Goal: Information Seeking & Learning: Learn about a topic

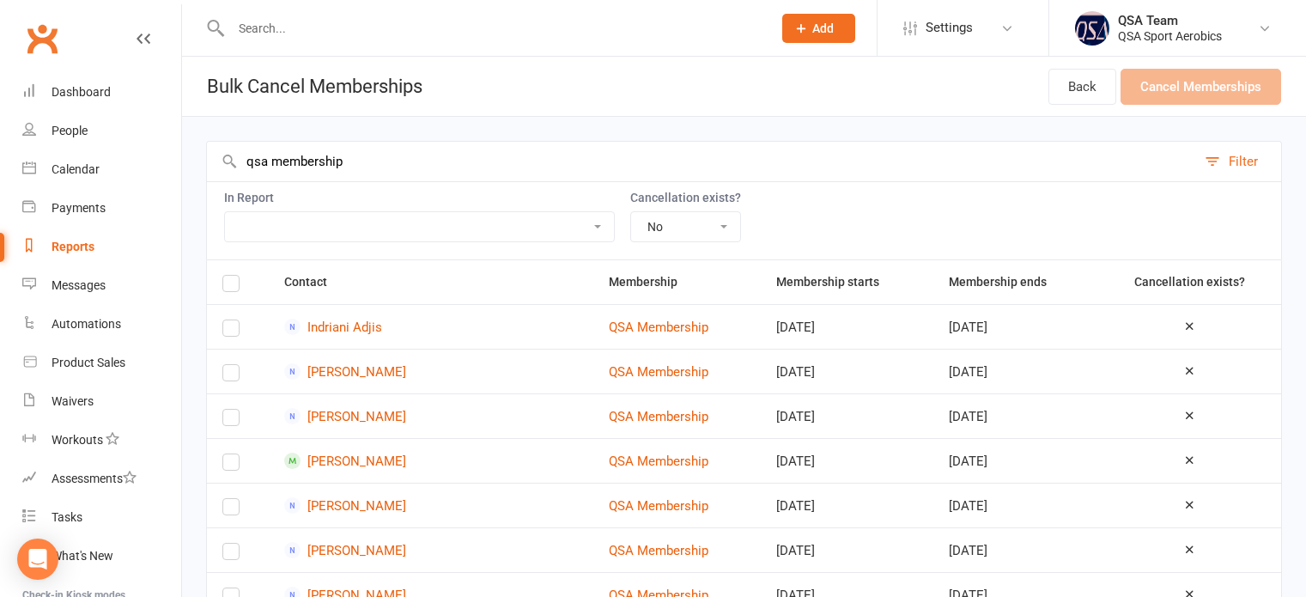
select select "false"
click at [79, 131] on div "People" at bounding box center [70, 131] width 36 height 14
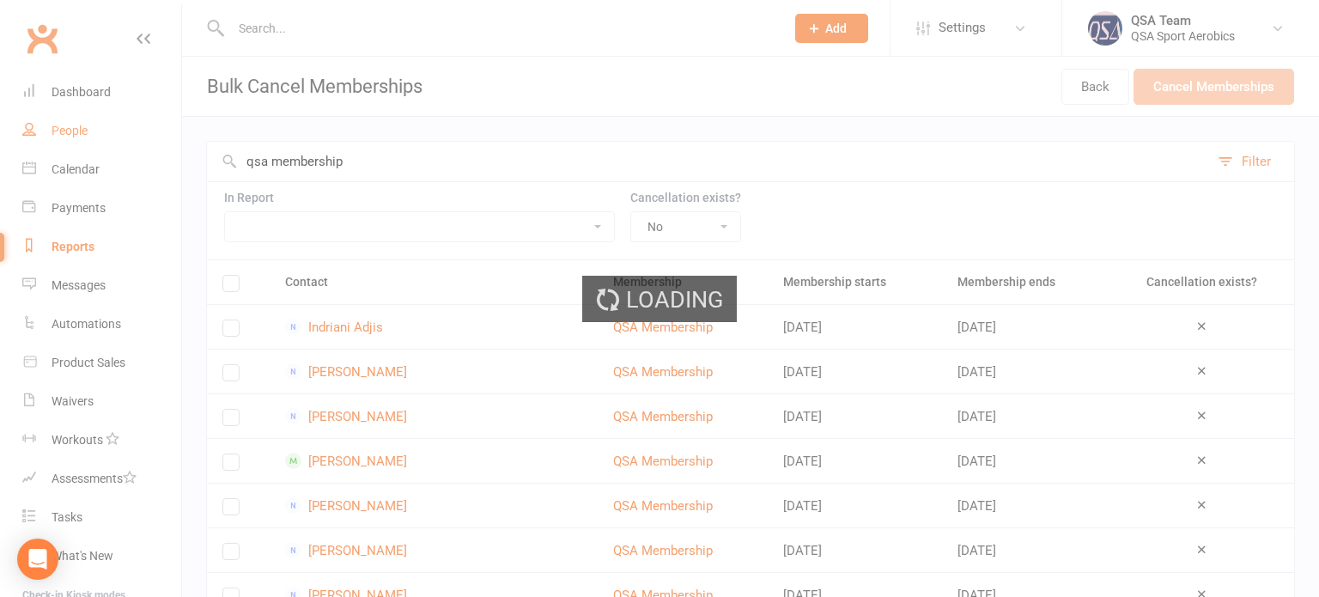
select select "100"
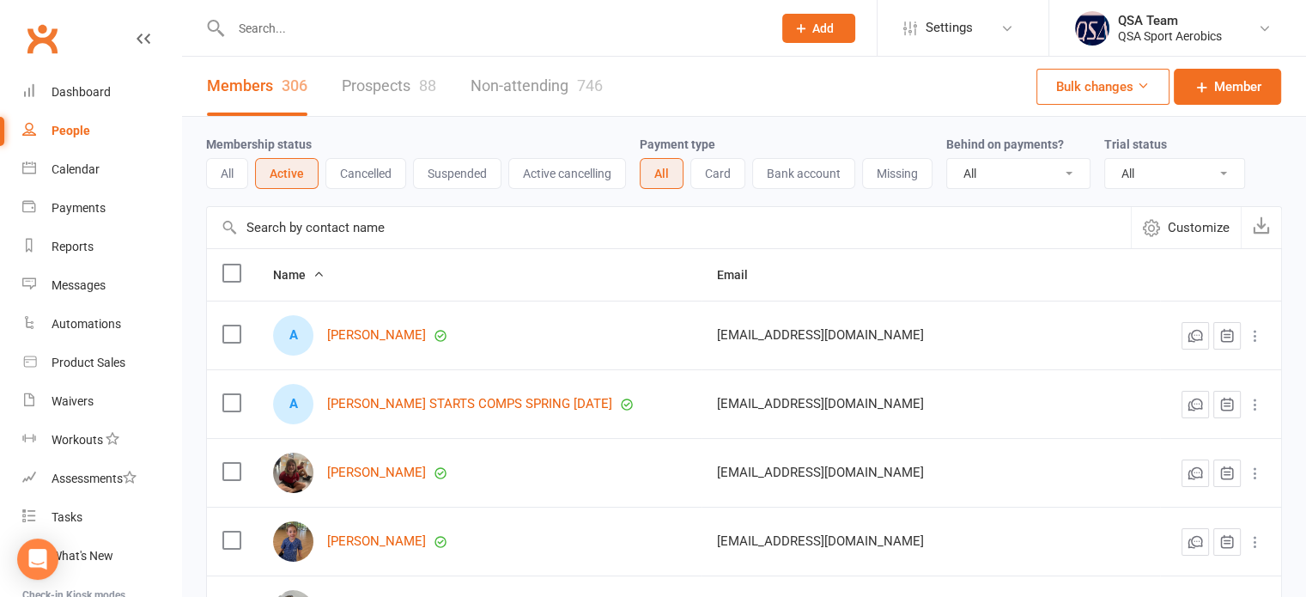
click at [1174, 242] on button "Customize" at bounding box center [1186, 227] width 110 height 41
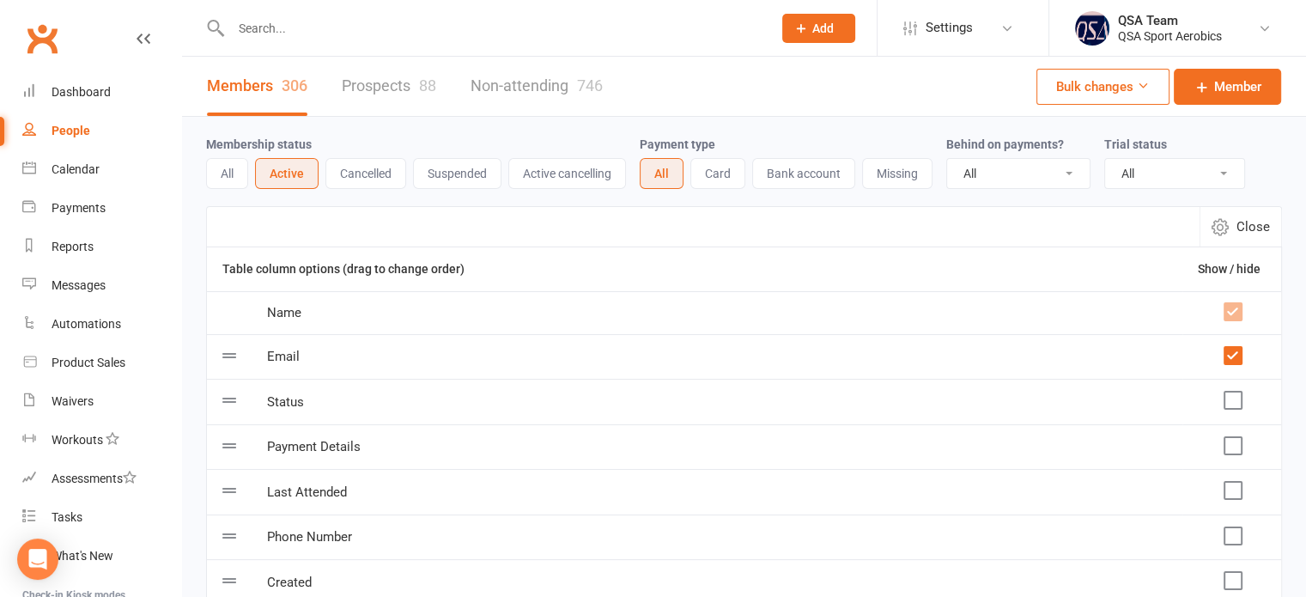
click at [1240, 237] on button "Close" at bounding box center [1241, 227] width 82 height 40
select select "100"
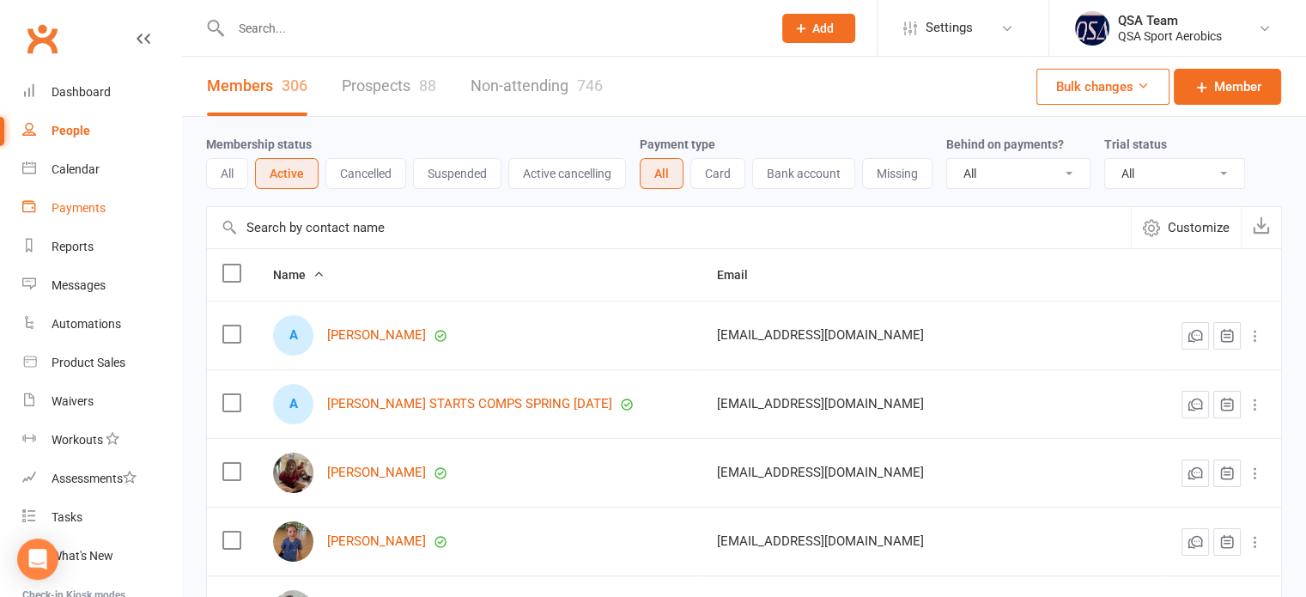
click at [80, 199] on link "Payments" at bounding box center [101, 208] width 159 height 39
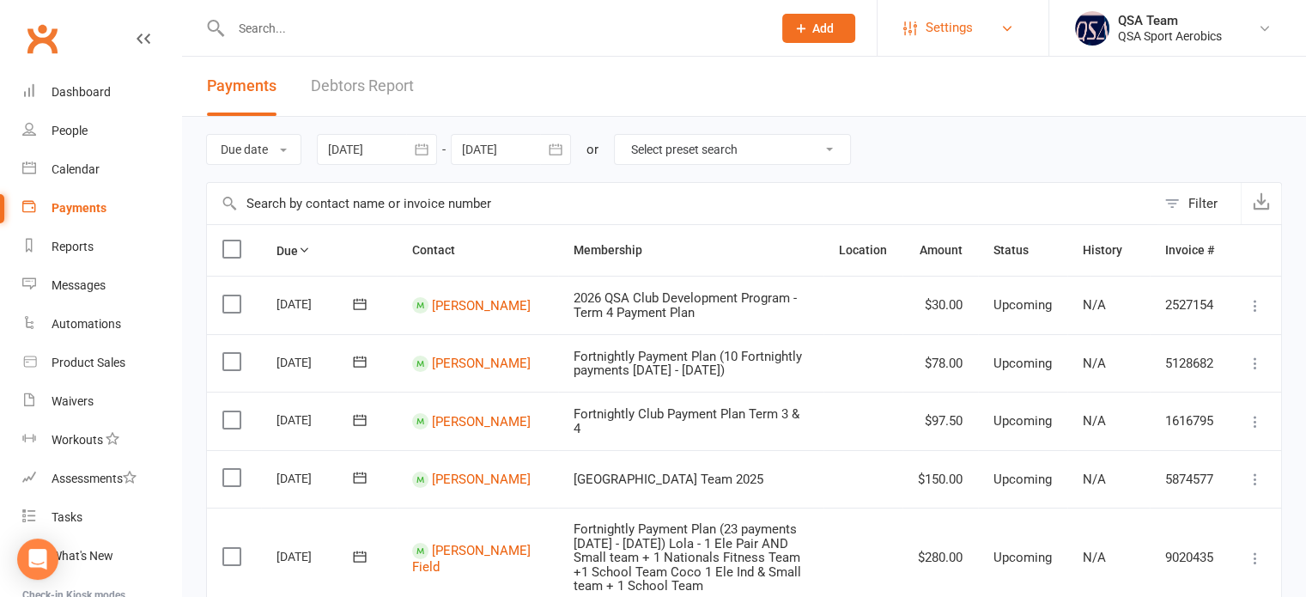
click at [994, 35] on link "Settings" at bounding box center [962, 28] width 119 height 39
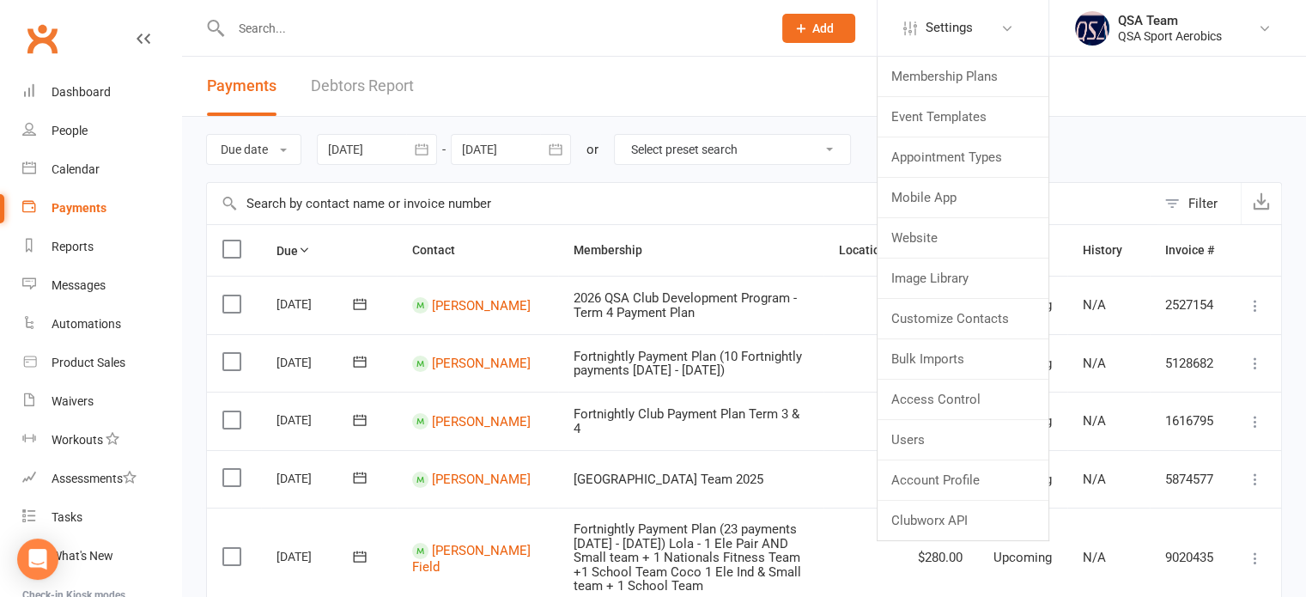
click at [735, 82] on header "Payments Debtors Report" at bounding box center [744, 87] width 1124 height 60
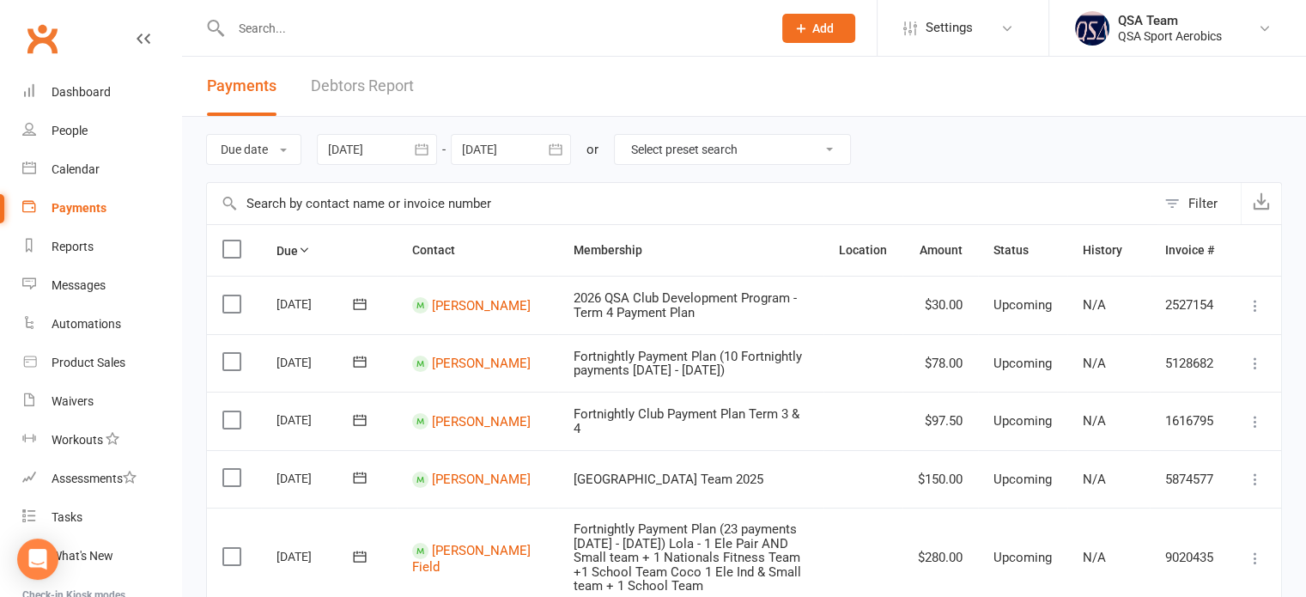
click at [1200, 209] on div "Filter" at bounding box center [1202, 203] width 29 height 21
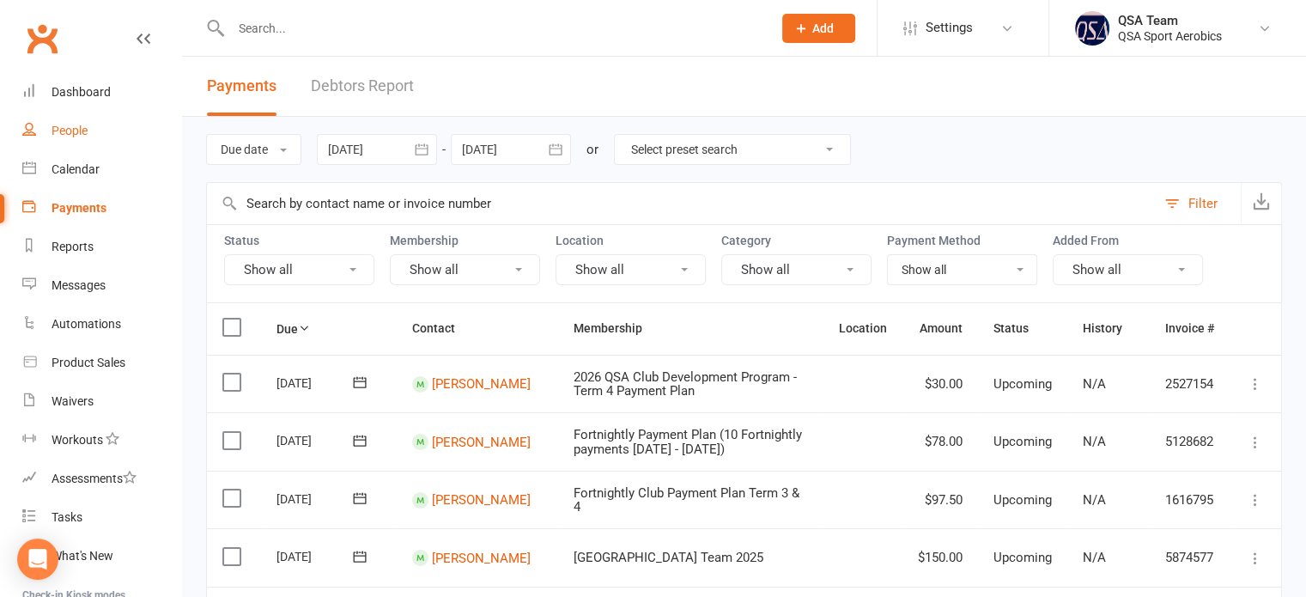
click at [65, 131] on div "People" at bounding box center [70, 131] width 36 height 14
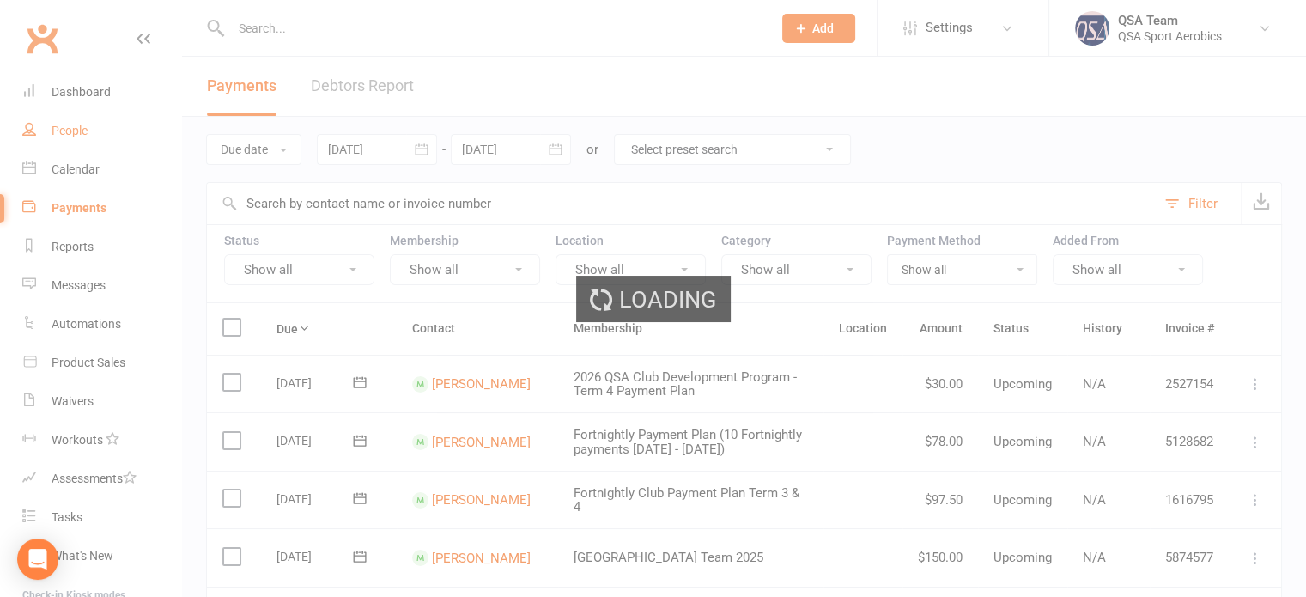
select select "100"
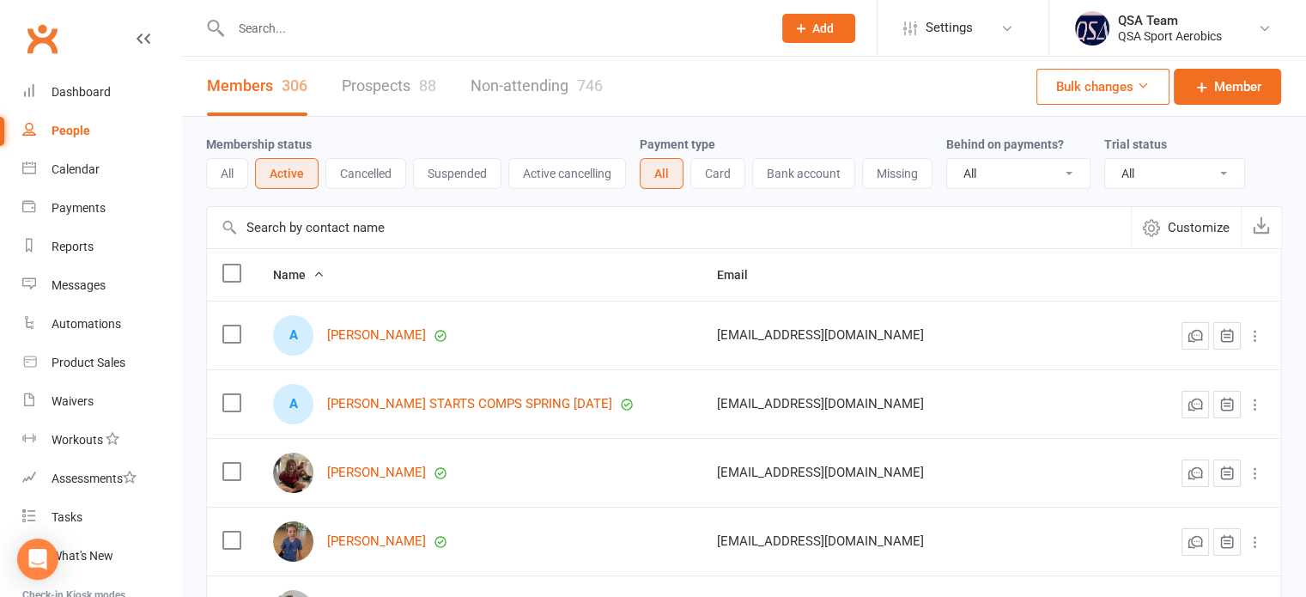
click at [1138, 86] on icon at bounding box center [1143, 85] width 13 height 13
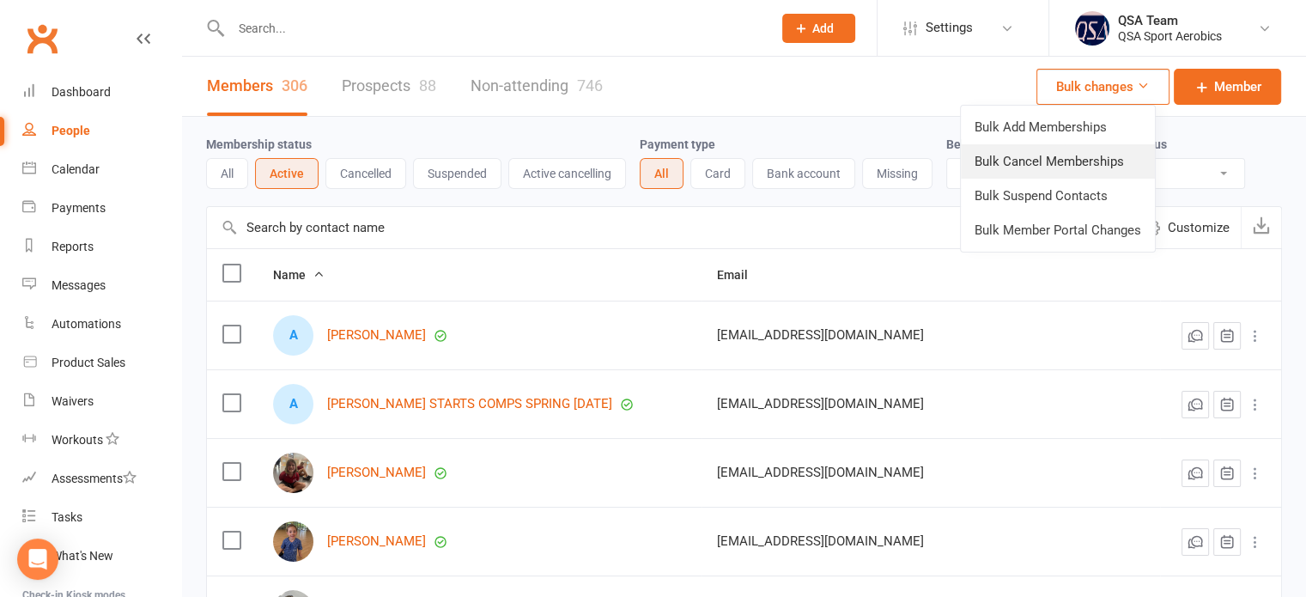
click at [1066, 165] on link "Bulk Cancel Memberships" at bounding box center [1058, 161] width 194 height 34
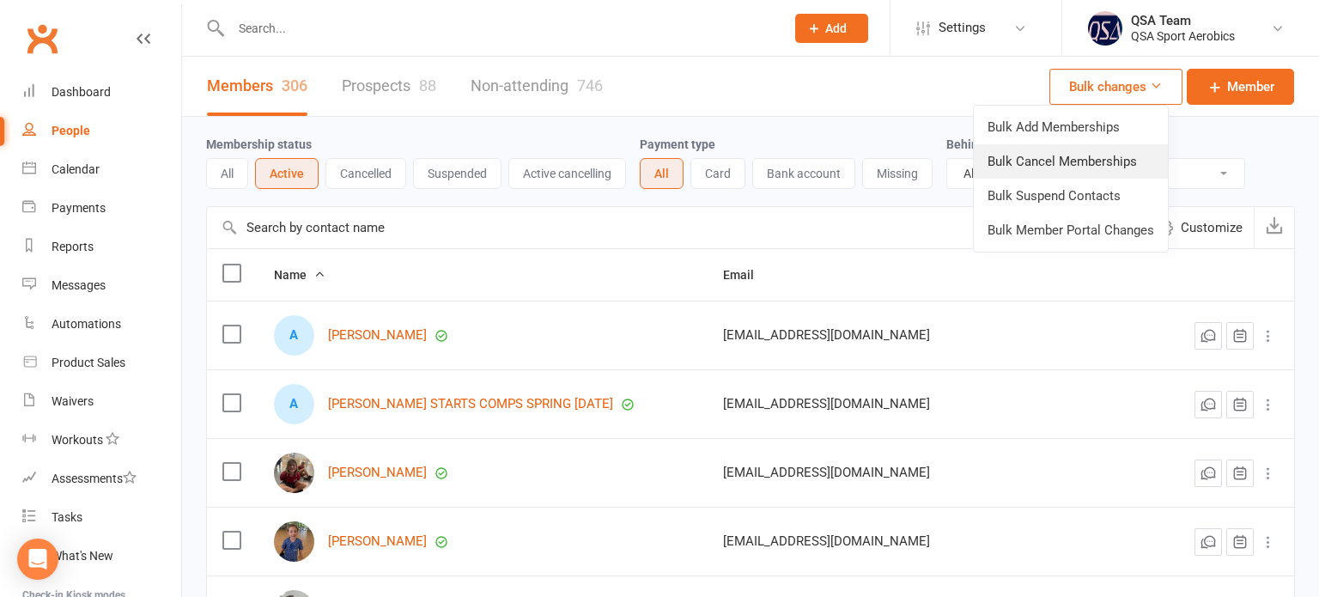
select select "false"
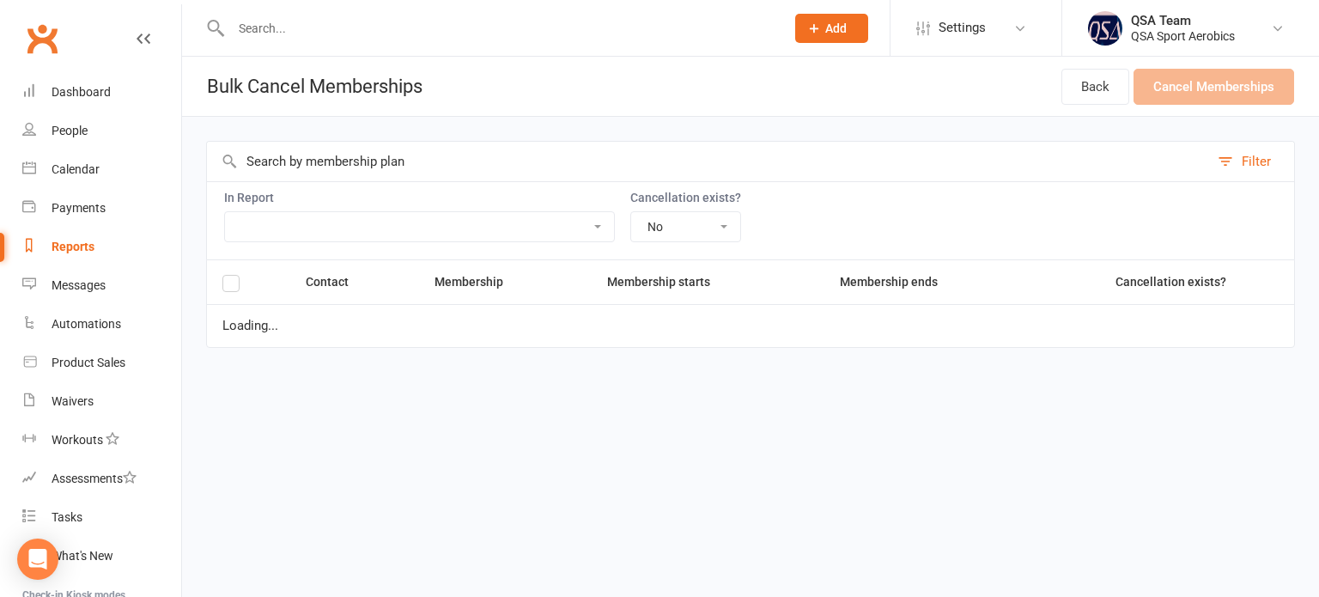
click at [348, 165] on input "text" at bounding box center [708, 162] width 1002 height 40
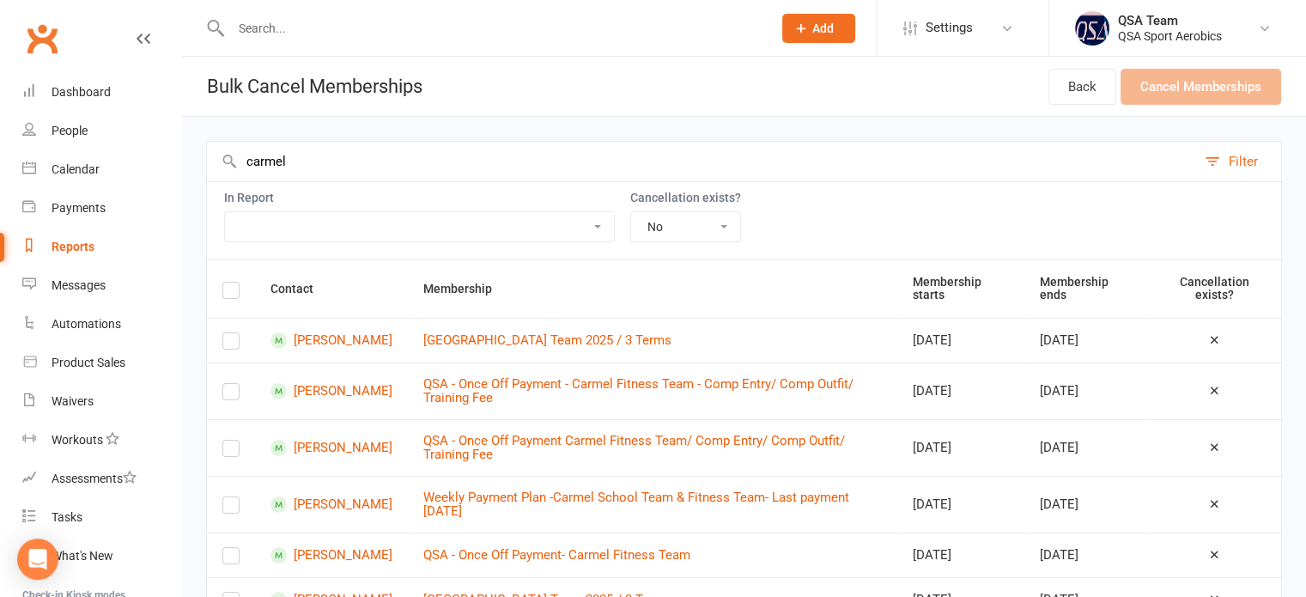
type input "carmel"
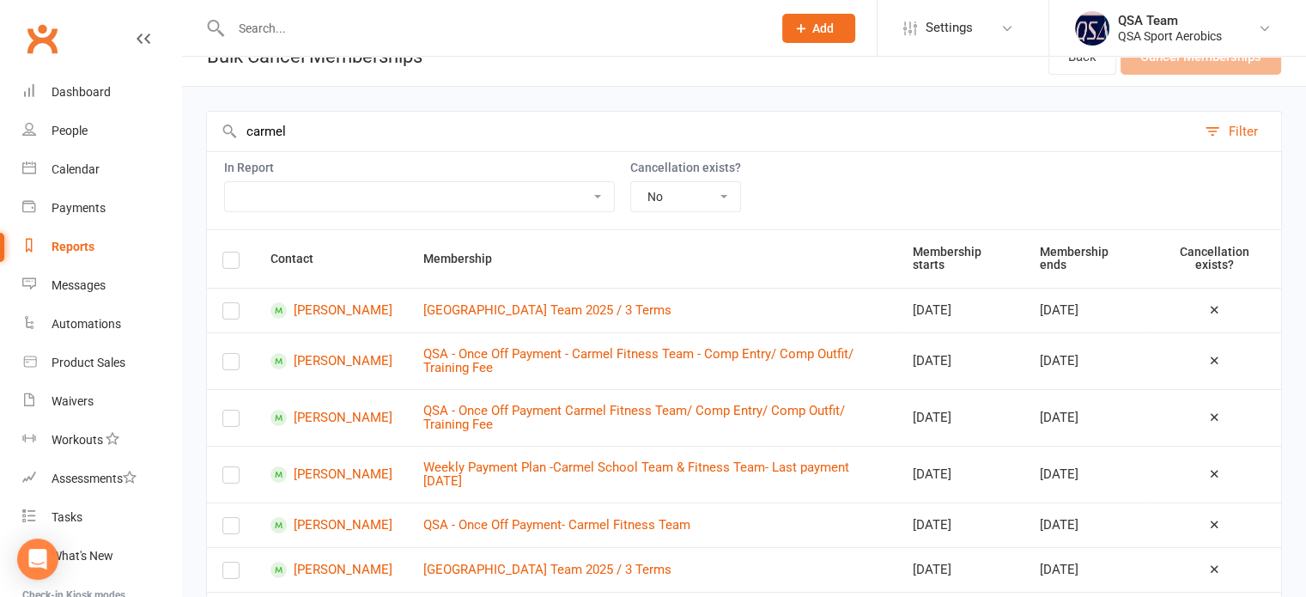
scroll to position [31, 0]
click at [88, 166] on div "Calendar" at bounding box center [76, 169] width 48 height 14
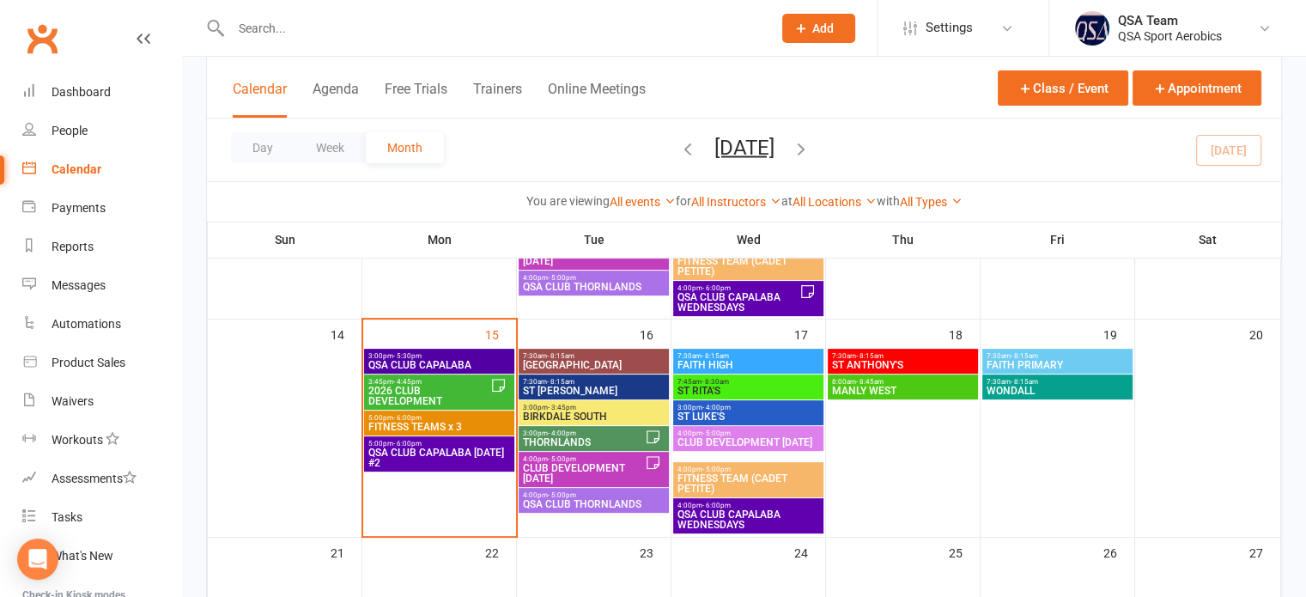
scroll to position [480, 0]
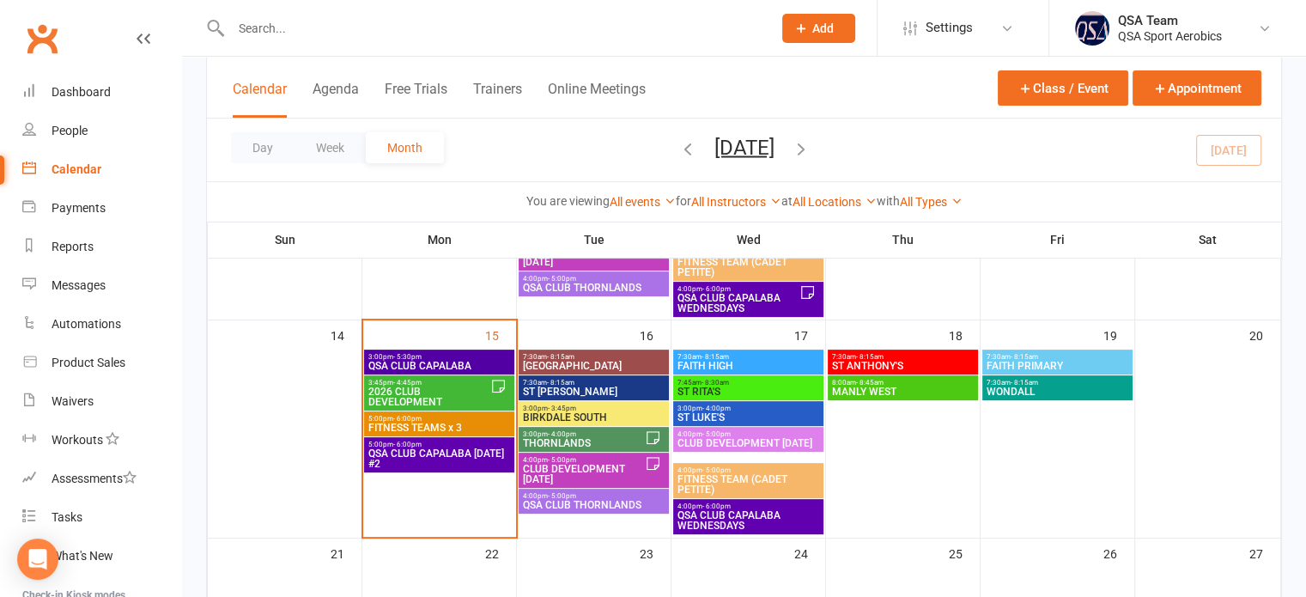
click at [614, 413] on span "BIRKDALE SOUTH" at bounding box center [593, 417] width 143 height 10
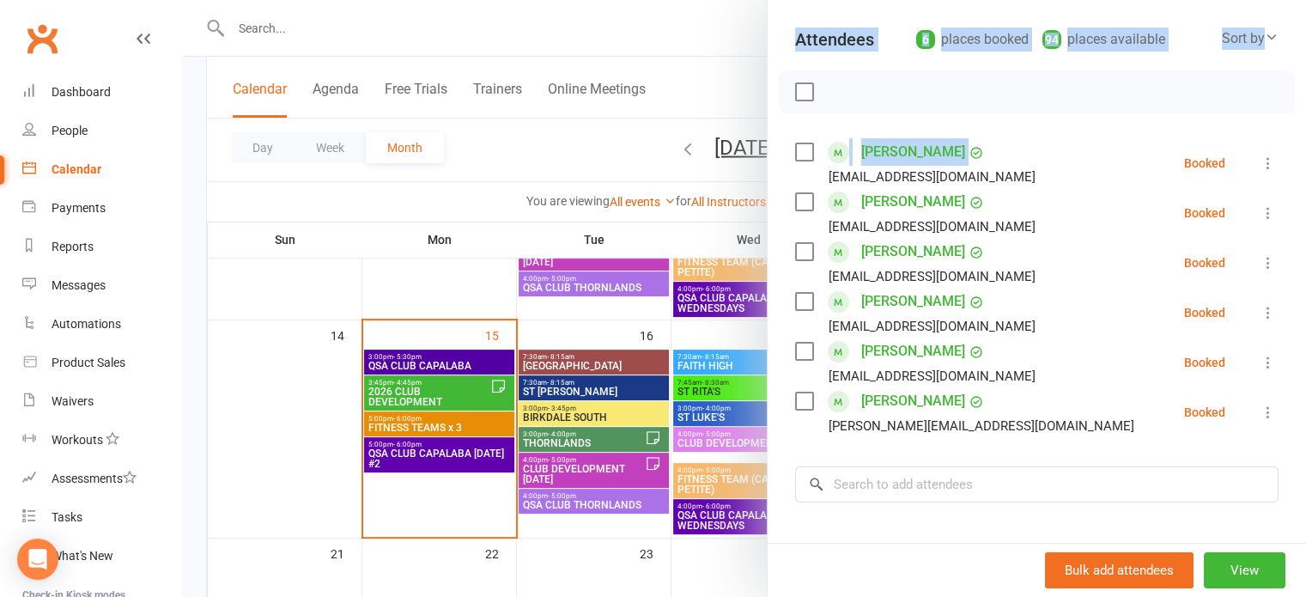
scroll to position [223, 0]
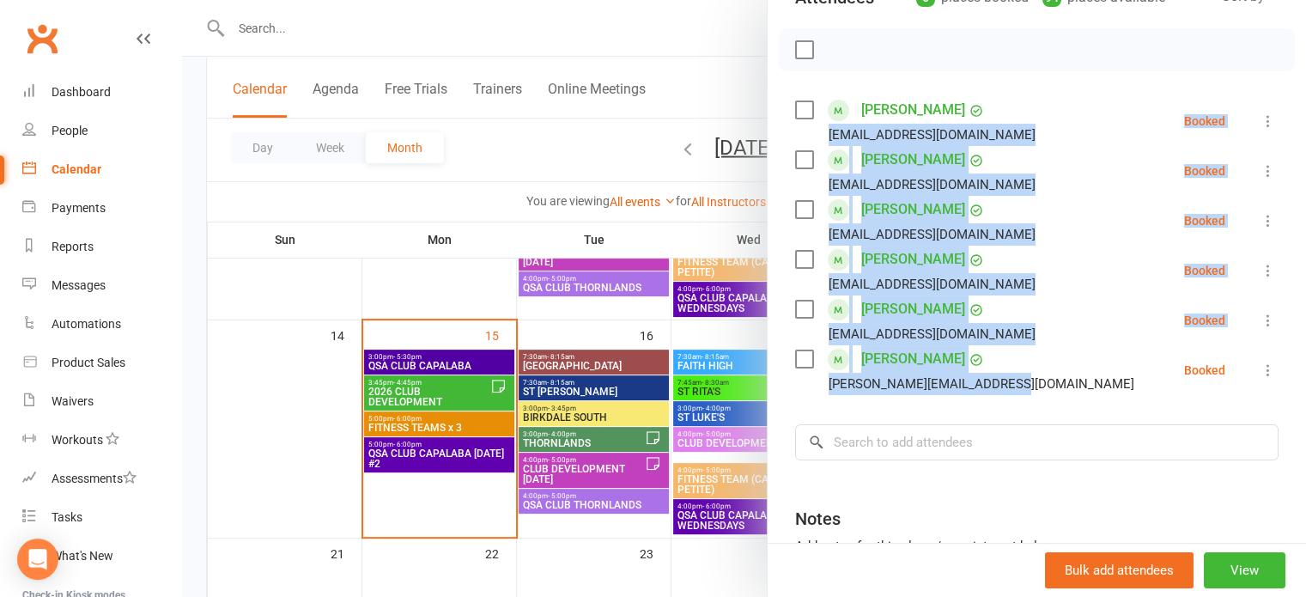
drag, startPoint x: 818, startPoint y: 297, endPoint x: 1007, endPoint y: 384, distance: 208.7
click at [1007, 384] on ul "[PERSON_NAME] [EMAIL_ADDRESS][DOMAIN_NAME] Booked More info Remove Check in Mar…" at bounding box center [1036, 245] width 483 height 299
copy ul "[EMAIL_ADDRESS][DOMAIN_NAME] Booked More info Remove Check in Mark absent Send …"
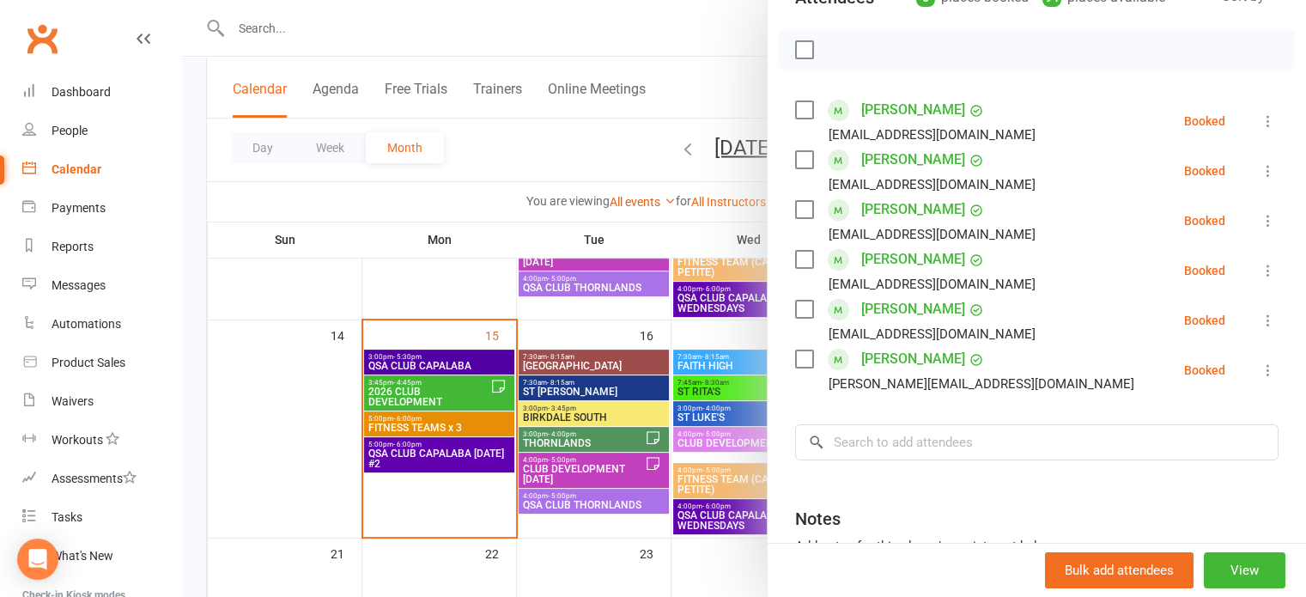
click at [567, 322] on div at bounding box center [744, 298] width 1124 height 597
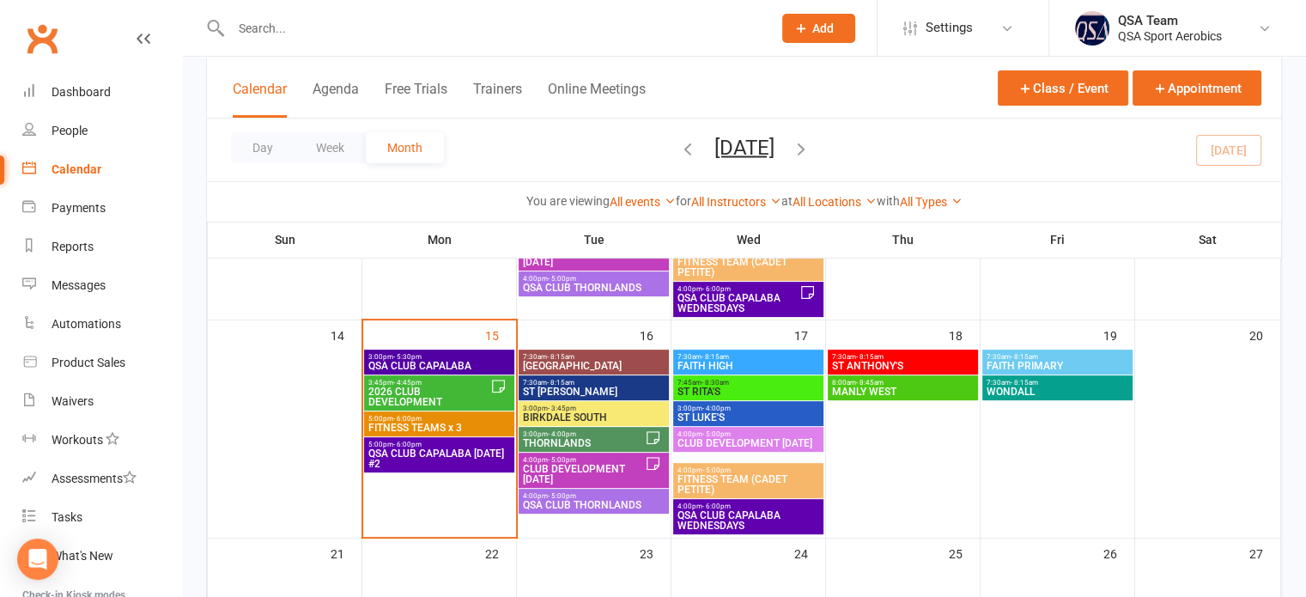
click at [565, 363] on span "[GEOGRAPHIC_DATA]" at bounding box center [593, 366] width 143 height 10
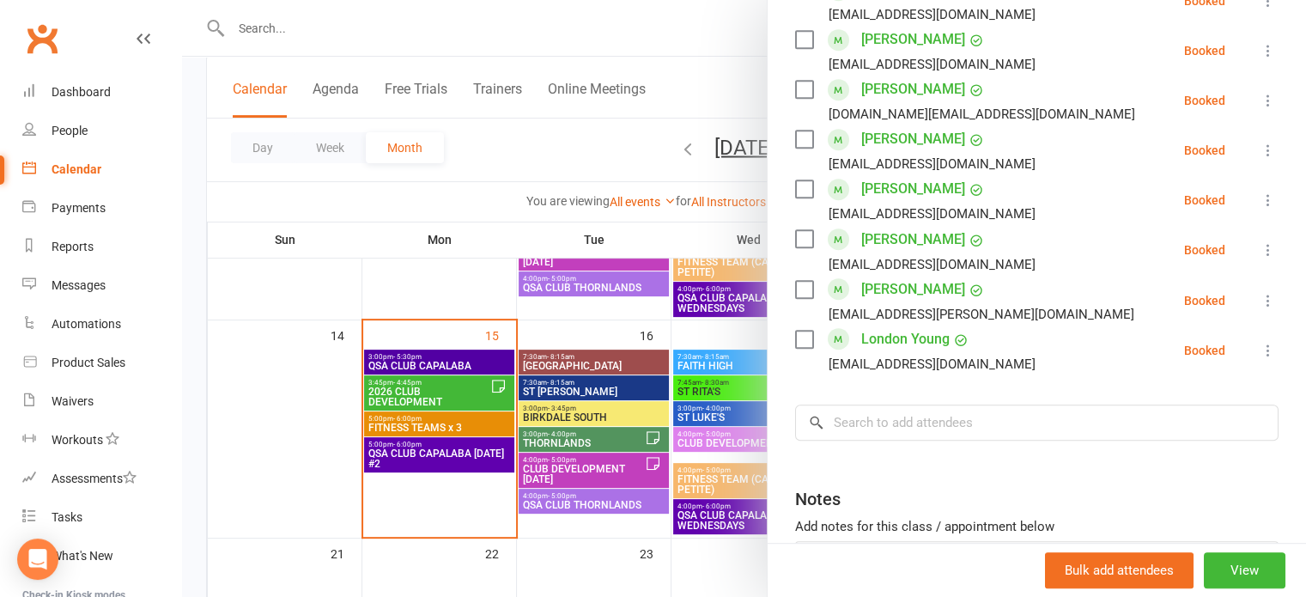
scroll to position [980, 0]
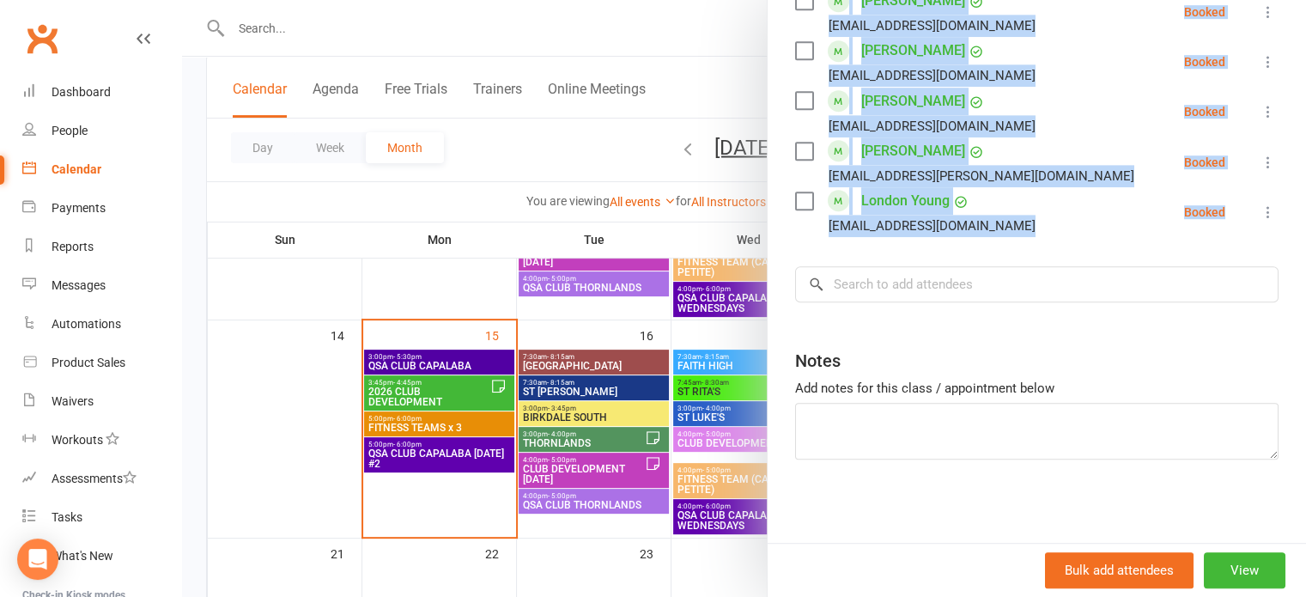
drag, startPoint x: 813, startPoint y: 355, endPoint x: 969, endPoint y: 242, distance: 191.9
copy ul "[EMAIL_ADDRESS][DOMAIN_NAME] Booked More info Remove Check in Mark absent Send …"
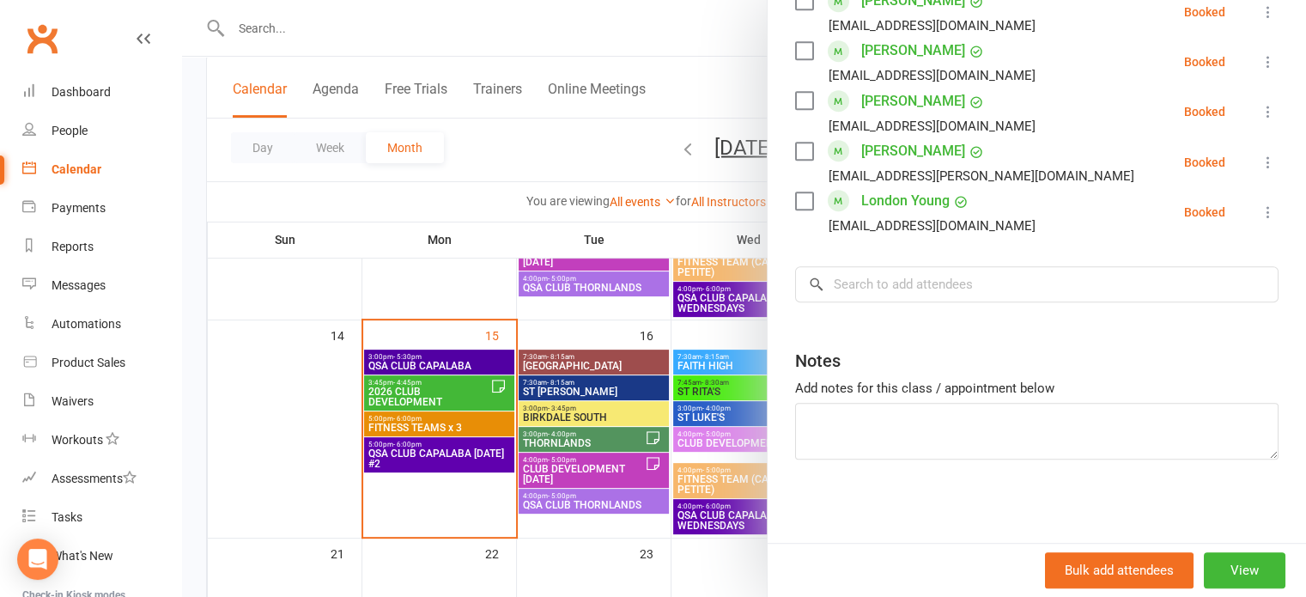
click at [640, 243] on div at bounding box center [744, 298] width 1124 height 597
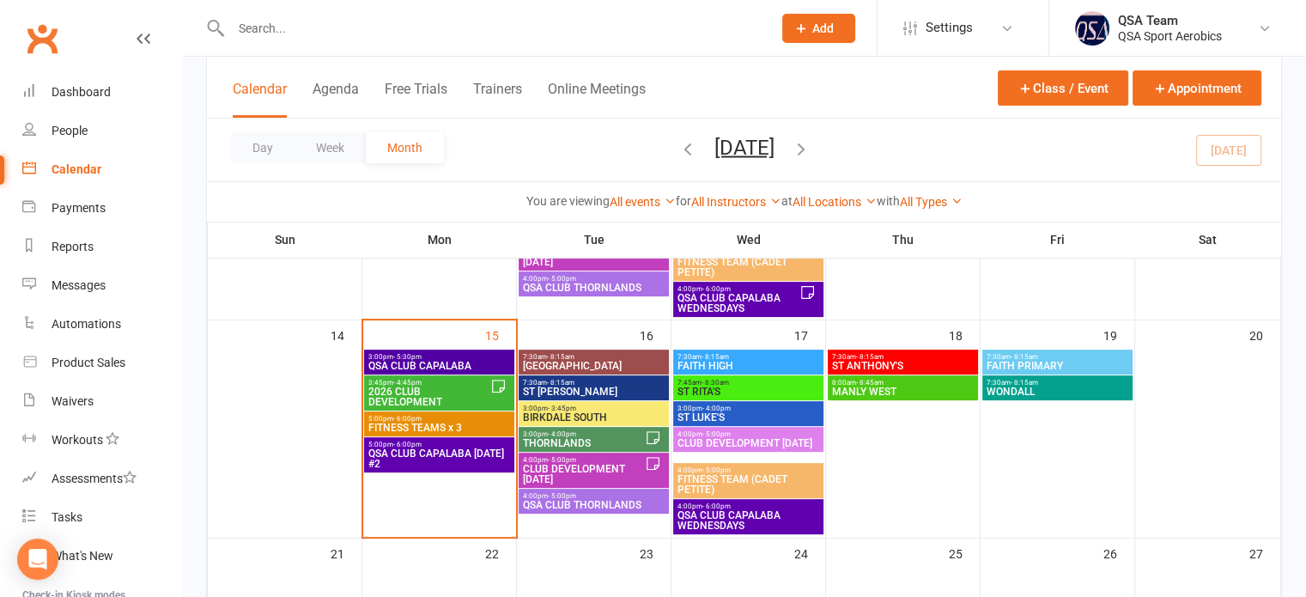
click at [738, 356] on span "7:30am - 8:15am" at bounding box center [748, 357] width 143 height 8
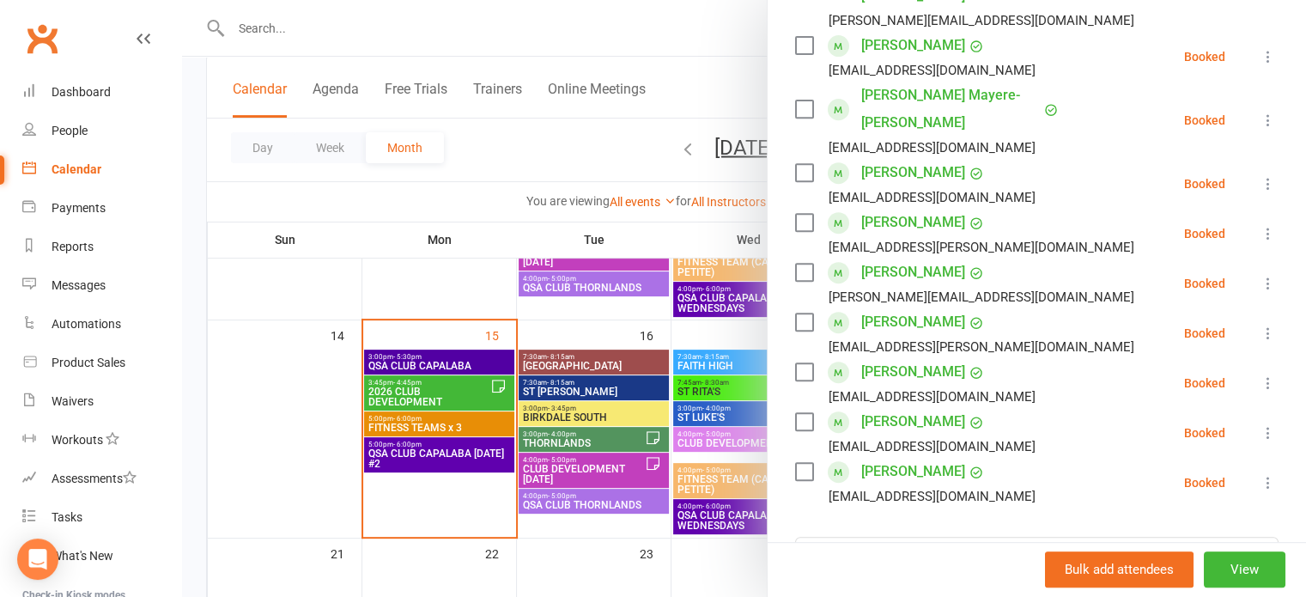
scroll to position [855, 0]
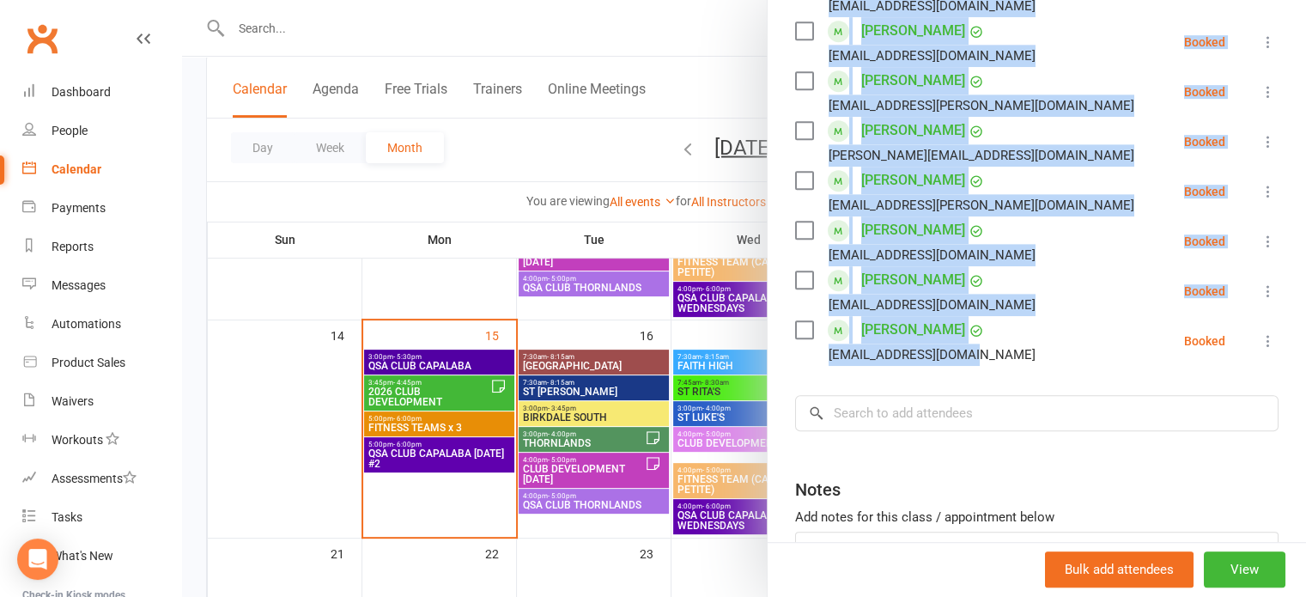
drag, startPoint x: 993, startPoint y: 385, endPoint x: 1002, endPoint y: 301, distance: 83.8
copy ul "[PERSON_NAME][EMAIL_ADDRESS][DOMAIN_NAME] Booked More info Remove Check in Mark…"
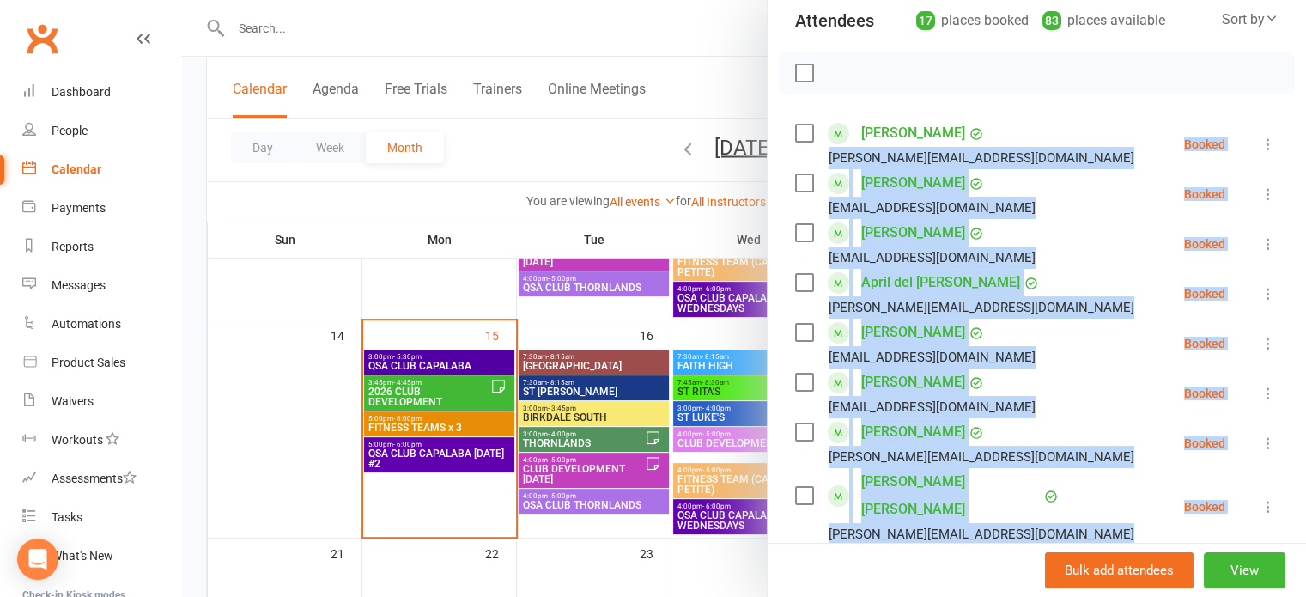
scroll to position [0, 0]
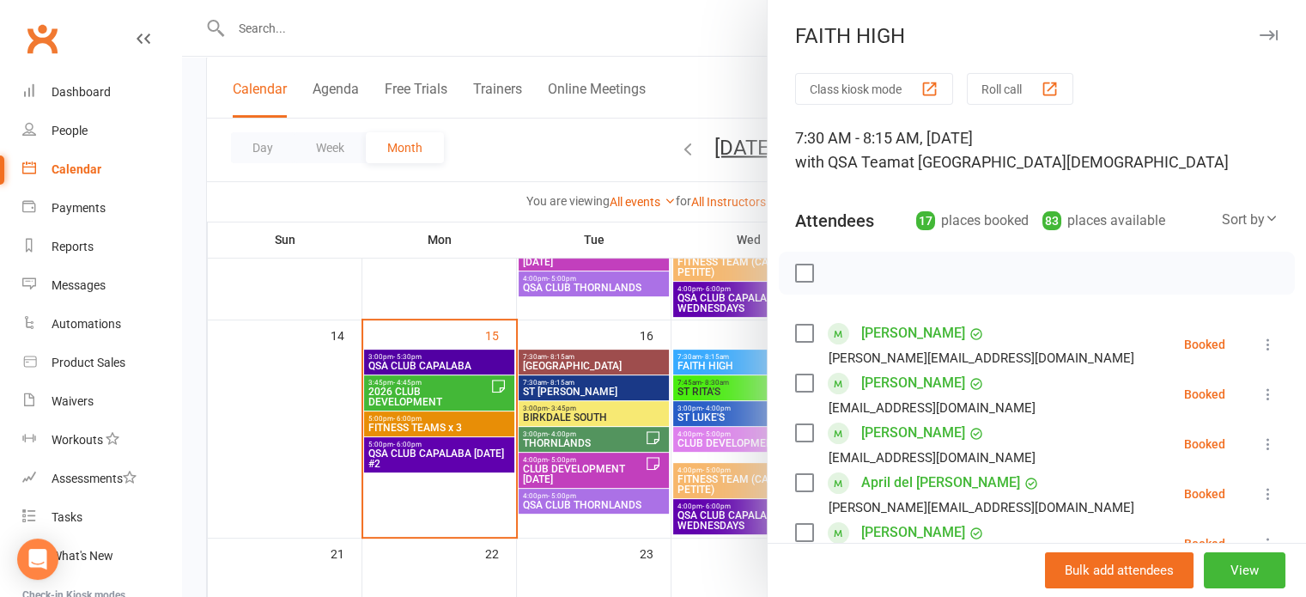
click at [454, 240] on div at bounding box center [744, 298] width 1124 height 597
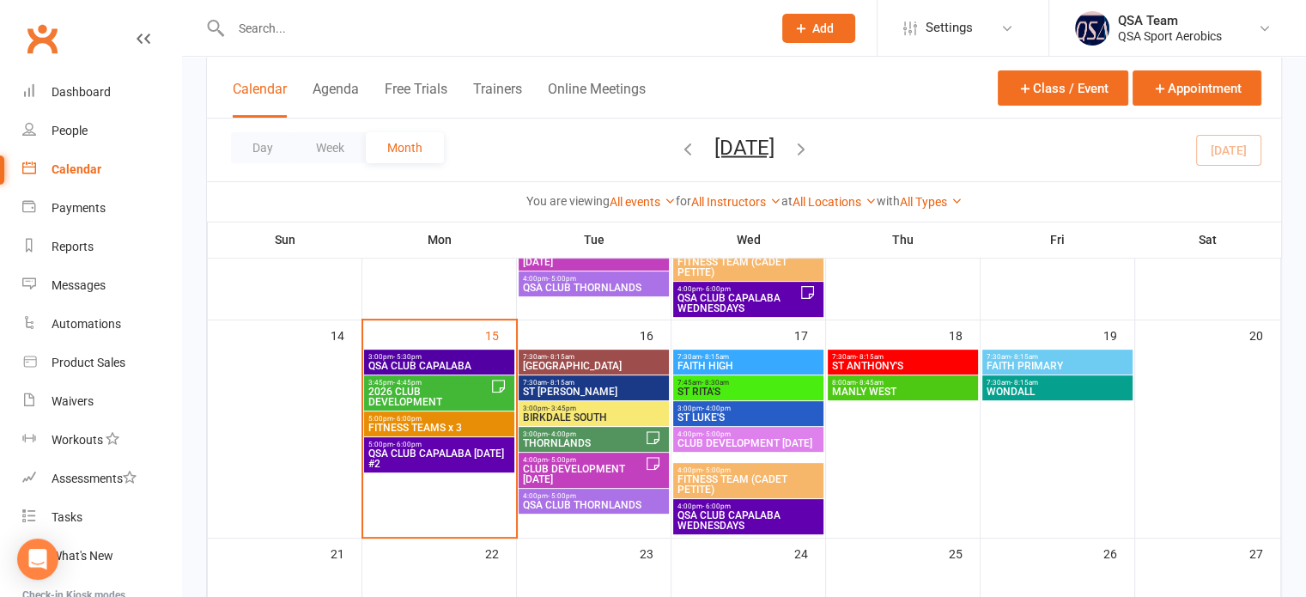
click at [547, 356] on span "- 8:15am" at bounding box center [560, 357] width 27 height 8
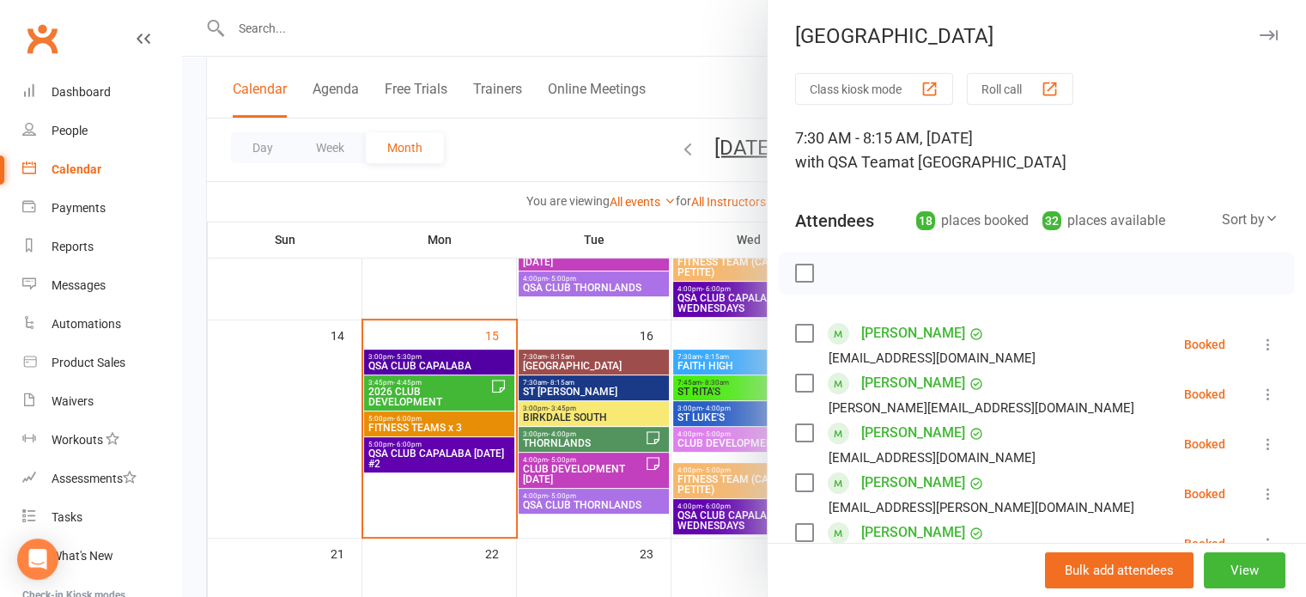
click at [437, 170] on div at bounding box center [744, 298] width 1124 height 597
